Goal: Entertainment & Leisure: Browse casually

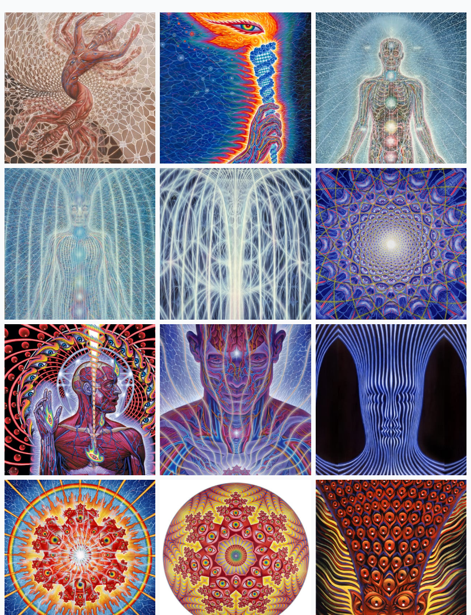
scroll to position [110, 0]
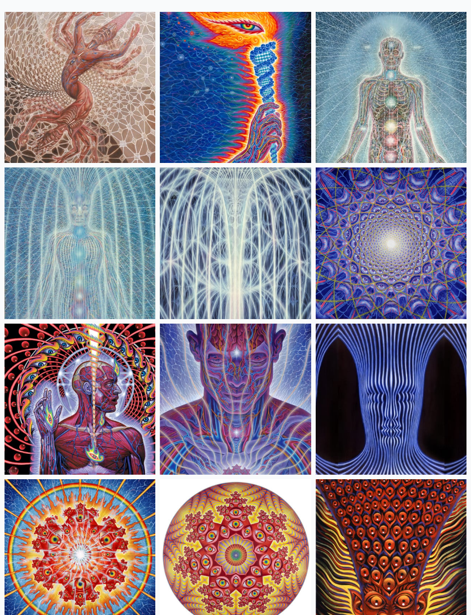
click at [287, 409] on img at bounding box center [235, 398] width 151 height 151
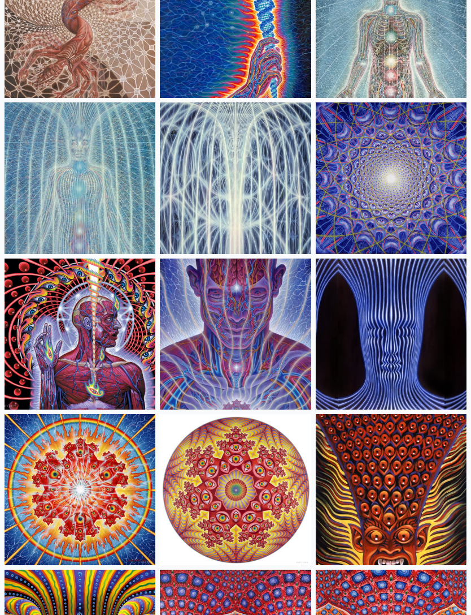
scroll to position [174, 0]
click at [116, 356] on img at bounding box center [80, 334] width 151 height 151
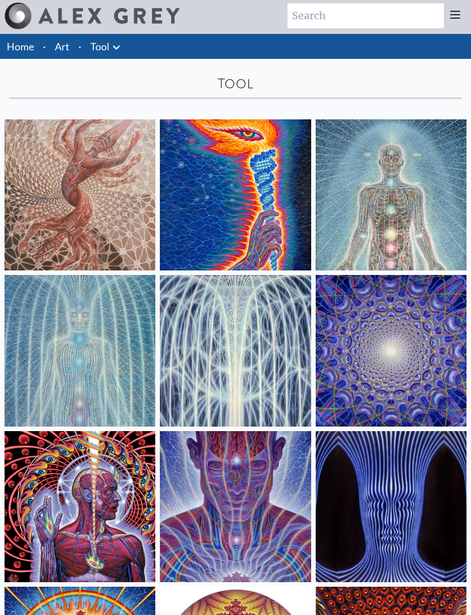
scroll to position [0, 0]
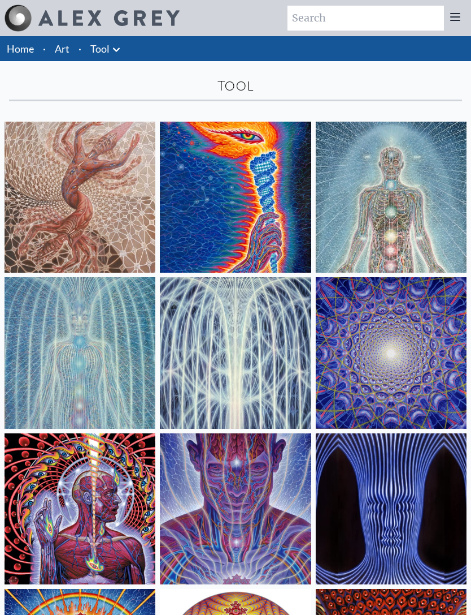
click at [408, 198] on img at bounding box center [391, 197] width 151 height 151
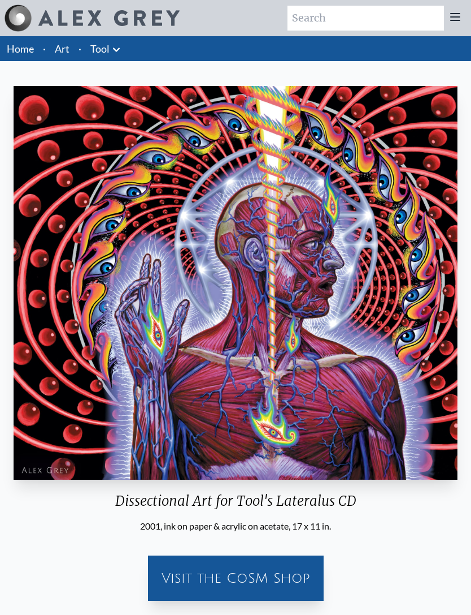
click at [356, 223] on img "7 / 16" at bounding box center [236, 282] width 444 height 393
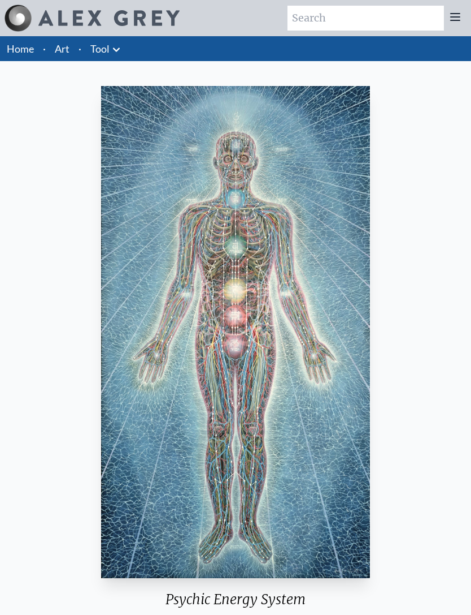
click at [308, 278] on img "3 / 16" at bounding box center [235, 332] width 269 height 492
